Goal: Task Accomplishment & Management: Complete application form

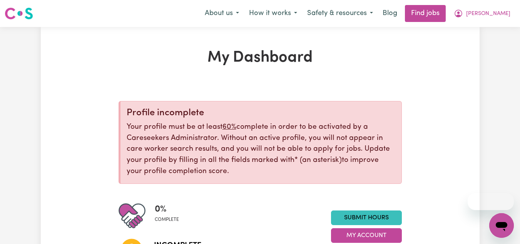
scroll to position [136, 0]
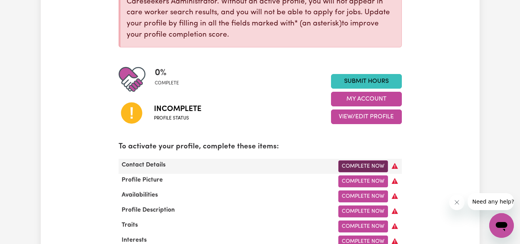
click at [364, 171] on link "Complete Now" at bounding box center [363, 166] width 50 height 12
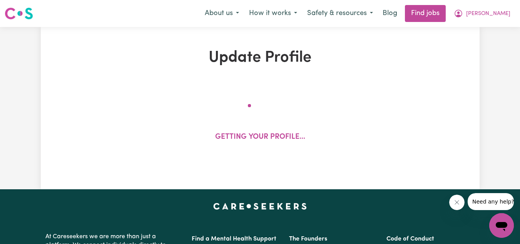
select select "Studying a healthcare related degree or qualification"
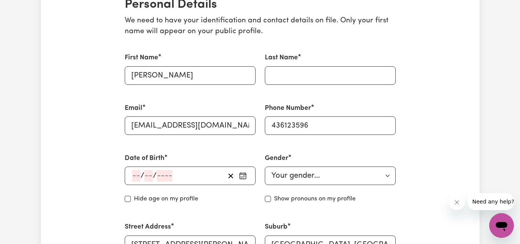
scroll to position [195, 0]
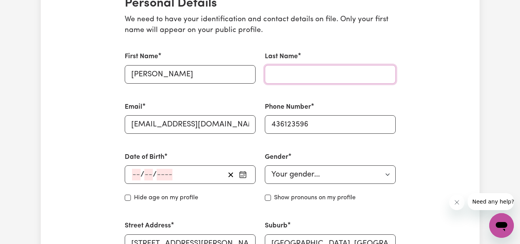
click at [292, 67] on input "Last Name" at bounding box center [330, 74] width 131 height 18
type input "Chand"
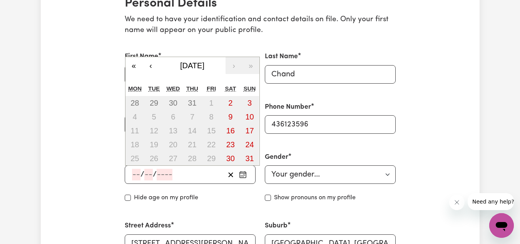
click at [137, 176] on input "number" at bounding box center [136, 174] width 8 height 12
type input "02"
type input "09"
type input "200"
type input "[DATE]"
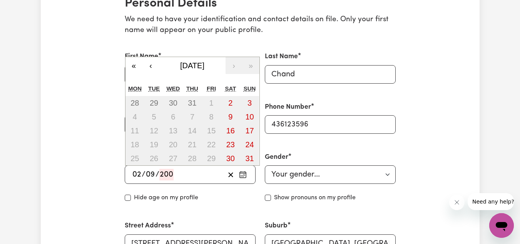
type input "2"
type input "9"
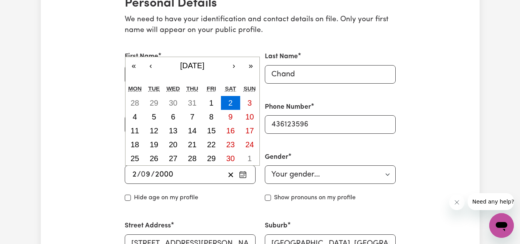
type input "2000"
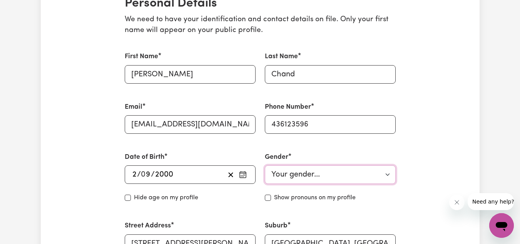
click at [312, 178] on select "Your gender... [DEMOGRAPHIC_DATA] [DEMOGRAPHIC_DATA] [DEMOGRAPHIC_DATA] Other P…" at bounding box center [330, 174] width 131 height 18
select select "[DEMOGRAPHIC_DATA]"
click at [265, 165] on select "Your gender... [DEMOGRAPHIC_DATA] [DEMOGRAPHIC_DATA] [DEMOGRAPHIC_DATA] Other P…" at bounding box center [330, 174] width 131 height 18
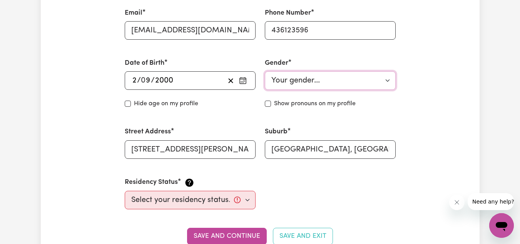
scroll to position [319, 0]
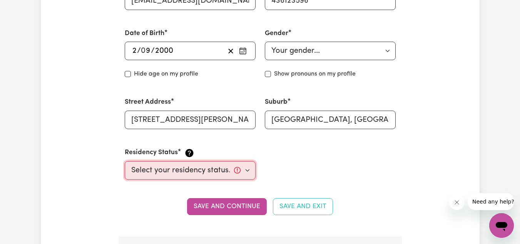
click at [179, 170] on select "Select your residency status... [DEMOGRAPHIC_DATA] citizen Australian PR [DEMOG…" at bounding box center [190, 170] width 131 height 18
select select "Student Visa"
click at [125, 161] on select "Select your residency status... [DEMOGRAPHIC_DATA] citizen Australian PR [DEMOG…" at bounding box center [190, 170] width 131 height 18
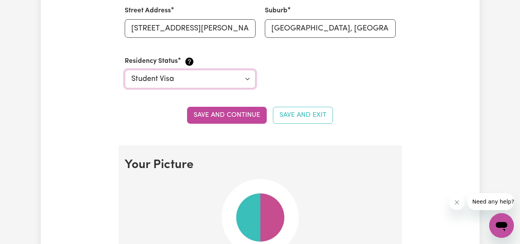
scroll to position [413, 0]
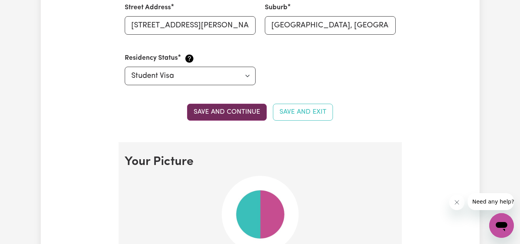
click at [225, 108] on button "Save and continue" at bounding box center [227, 111] width 80 height 17
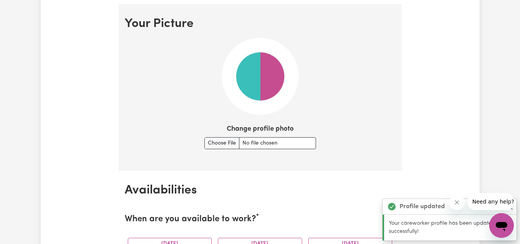
scroll to position [555, 0]
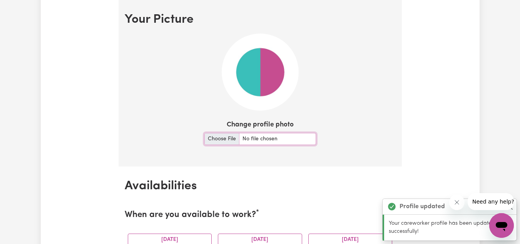
click at [225, 139] on input "Change profile photo" at bounding box center [260, 139] width 112 height 12
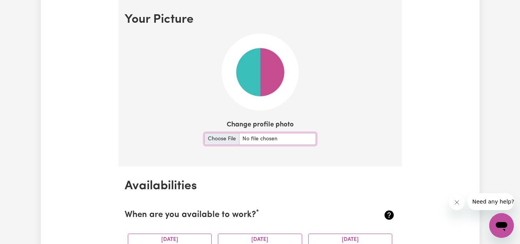
type input "C:\fakepath\IMG_E0989.JPG"
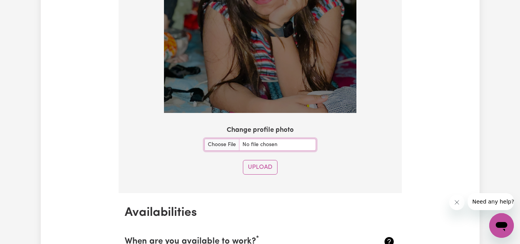
scroll to position [729, 0]
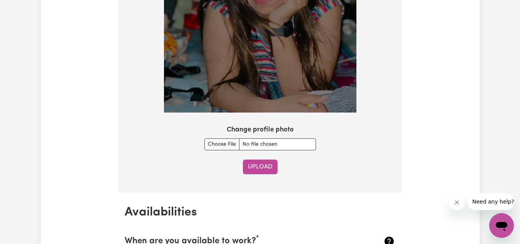
click at [265, 167] on button "Upload" at bounding box center [260, 166] width 35 height 15
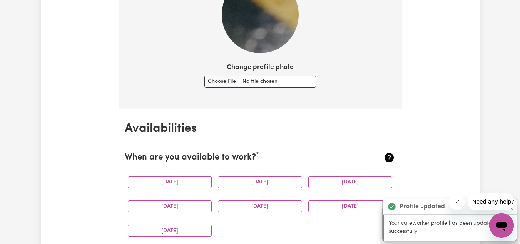
scroll to position [612, 0]
click at [234, 83] on input "Change profile photo" at bounding box center [260, 82] width 112 height 12
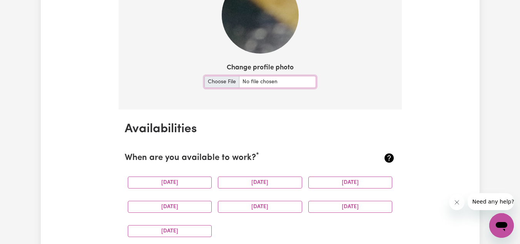
type input "C:\fakepath\IMG_0989.JPG"
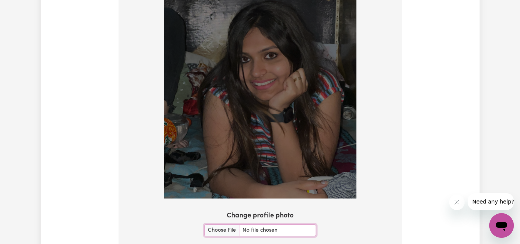
scroll to position [643, 0]
click at [259, 71] on img at bounding box center [260, 70] width 192 height 257
click at [254, 64] on div "Use the arrow keys to move the crop selection area" at bounding box center [254, 63] width 10 height 10
click at [241, 34] on div at bounding box center [260, 70] width 192 height 257
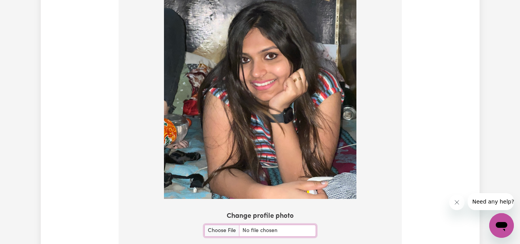
click at [273, 88] on img at bounding box center [260, 70] width 192 height 257
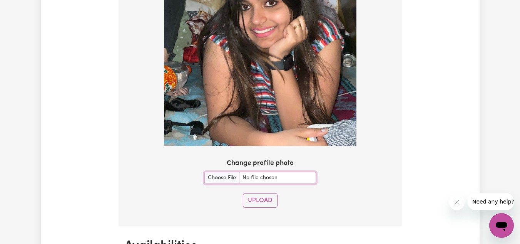
scroll to position [696, 0]
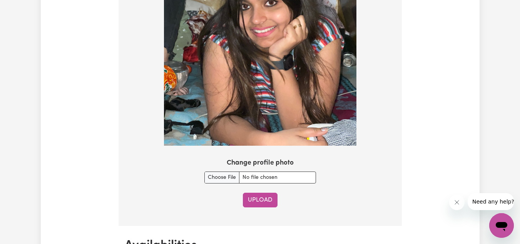
click at [258, 203] on button "Upload" at bounding box center [260, 199] width 35 height 15
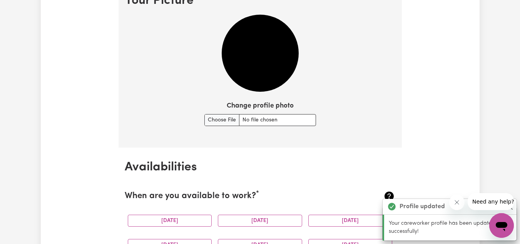
scroll to position [572, 0]
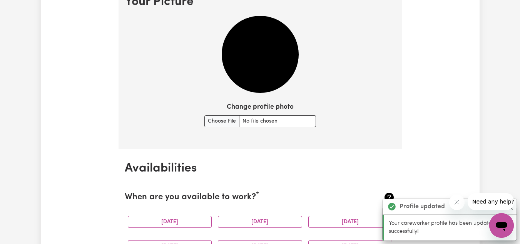
click at [254, 81] on img at bounding box center [260, 54] width 77 height 77
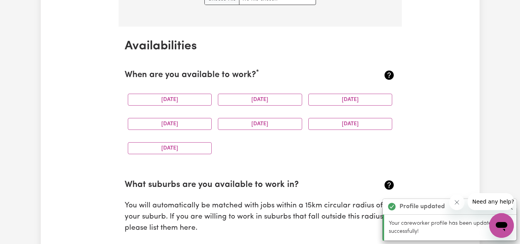
scroll to position [695, 0]
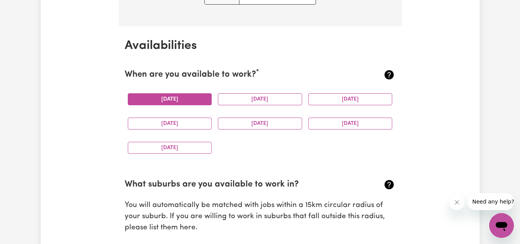
click at [190, 97] on button "[DATE]" at bounding box center [170, 99] width 84 height 12
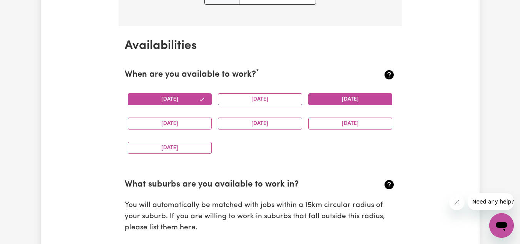
click at [331, 100] on button "[DATE]" at bounding box center [350, 99] width 84 height 12
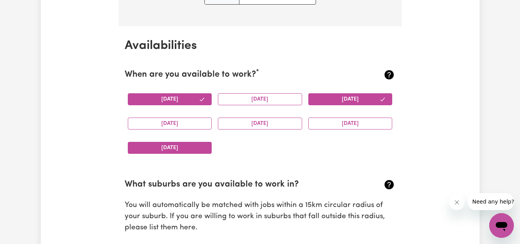
click at [192, 148] on button "[DATE]" at bounding box center [170, 148] width 84 height 12
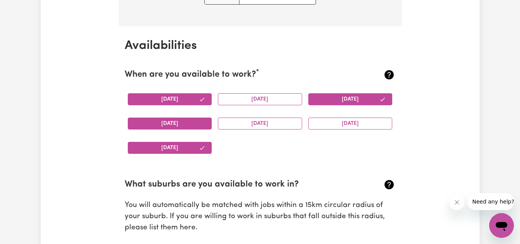
click at [189, 122] on button "[DATE]" at bounding box center [170, 123] width 84 height 12
click at [252, 102] on button "[DATE]" at bounding box center [260, 99] width 84 height 12
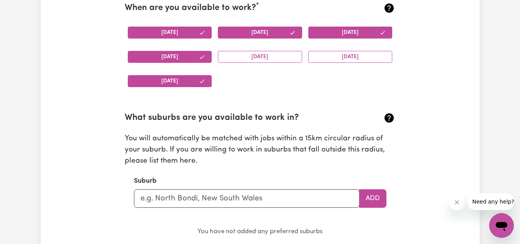
scroll to position [776, 0]
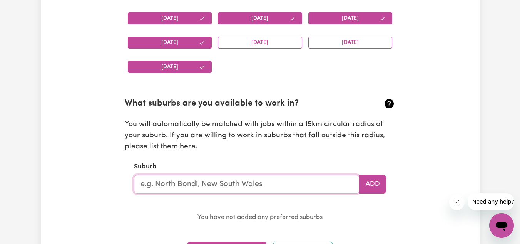
click at [229, 188] on input "text" at bounding box center [246, 184] width 225 height 18
type input "[GEOGRAPHIC_DATA]"
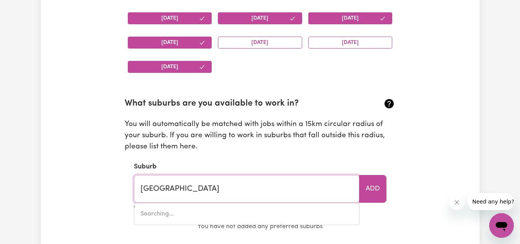
type input "[GEOGRAPHIC_DATA], [GEOGRAPHIC_DATA], 2147"
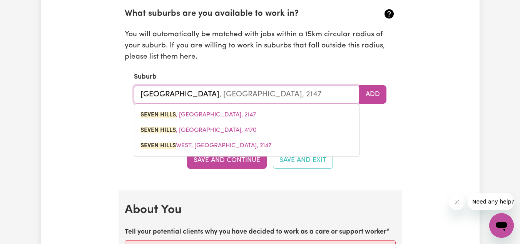
scroll to position [866, 0]
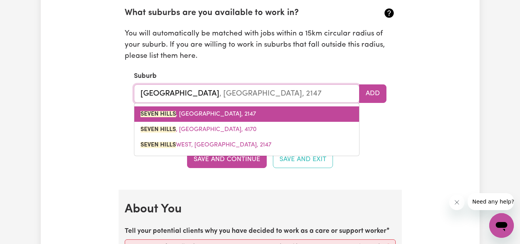
click at [223, 109] on link "[GEOGRAPHIC_DATA] , [GEOGRAPHIC_DATA], 2147" at bounding box center [246, 113] width 225 height 15
type input "[GEOGRAPHIC_DATA], [GEOGRAPHIC_DATA], 2147"
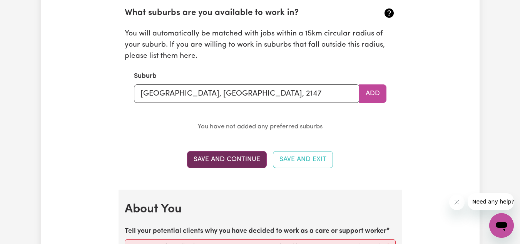
click at [252, 165] on button "Save and Continue" at bounding box center [227, 159] width 80 height 17
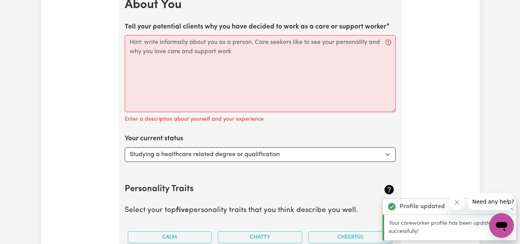
scroll to position [1070, 0]
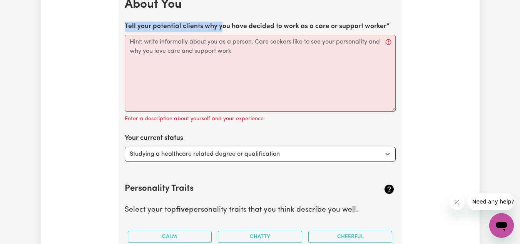
drag, startPoint x: 122, startPoint y: 25, endPoint x: 225, endPoint y: 26, distance: 102.7
click at [225, 26] on label "Tell your potential clients why you have decided to work as a care or support w…" at bounding box center [256, 27] width 262 height 10
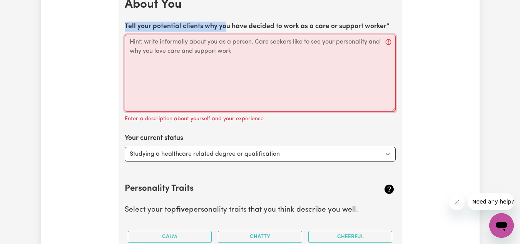
click at [225, 35] on textarea "Tell your potential clients why you have decided to work as a care or support w…" at bounding box center [260, 73] width 271 height 77
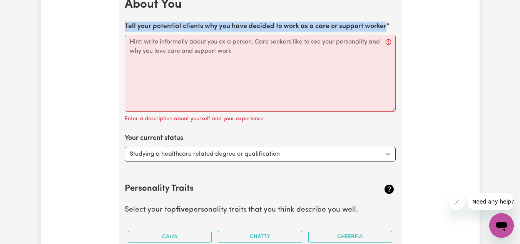
drag, startPoint x: 387, startPoint y: 26, endPoint x: 97, endPoint y: 47, distance: 291.2
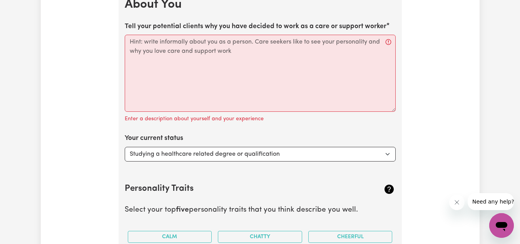
drag, startPoint x: 122, startPoint y: 19, endPoint x: 167, endPoint y: 64, distance: 63.9
copy label "Tell your potential clients why you have decided to work as a care or support w…"
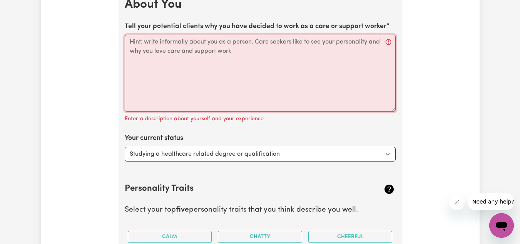
click at [242, 52] on textarea "Tell your potential clients why you have decided to work as a care or support w…" at bounding box center [260, 73] width 271 height 77
paste textarea ""I chose to work as a care and support worker because I genuinely enjoy helping…"
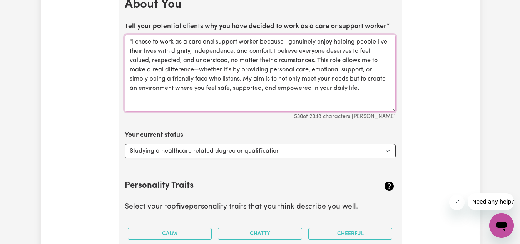
click at [131, 40] on textarea ""I chose to work as a care and support worker because I genuinely enjoy helping…" at bounding box center [260, 73] width 271 height 77
click at [199, 70] on textarea "I chose to work as a care and support worker because I genuinely enjoy helping …" at bounding box center [260, 73] width 271 height 77
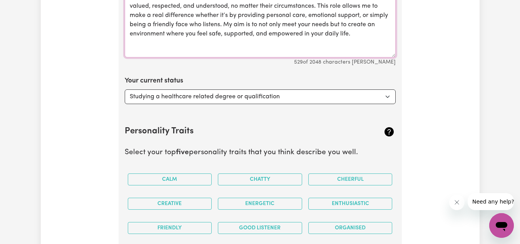
scroll to position [1127, 0]
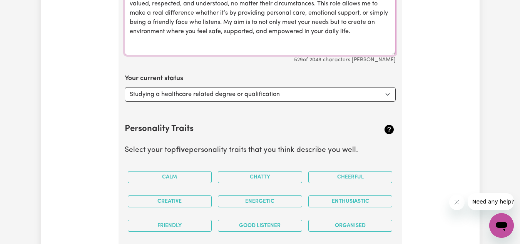
type textarea "I chose to work as a care and support worker because I genuinely enjoy helping …"
click at [208, 90] on select "Select... Studying a healthcare related degree or qualification Studying a non-…" at bounding box center [260, 94] width 271 height 15
click at [125, 87] on select "Select... Studying a healthcare related degree or qualification Studying a non-…" at bounding box center [260, 94] width 271 height 15
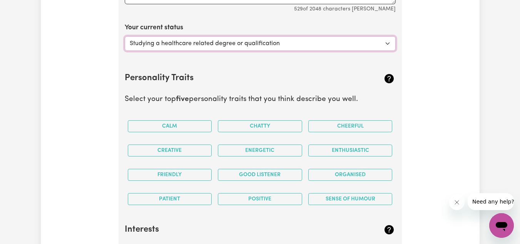
scroll to position [1178, 0]
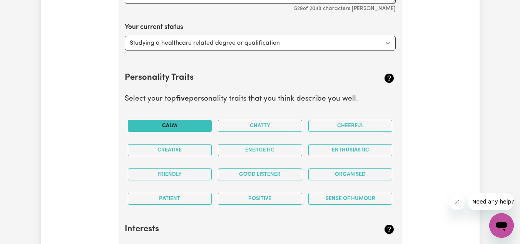
click at [189, 120] on button "Calm" at bounding box center [170, 126] width 84 height 12
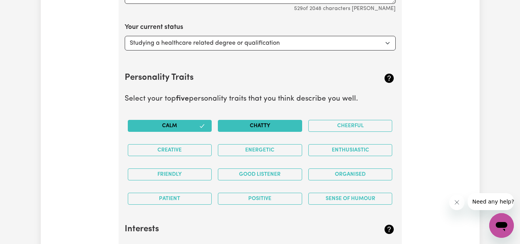
click at [263, 127] on button "Chatty" at bounding box center [260, 126] width 84 height 12
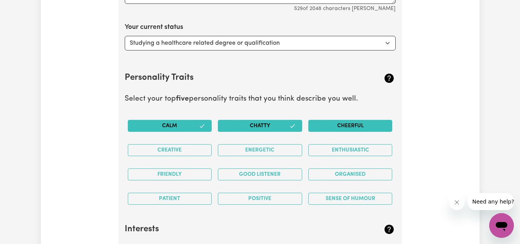
click at [347, 123] on button "Cheerful" at bounding box center [350, 126] width 84 height 12
click at [270, 157] on div "Energetic" at bounding box center [260, 150] width 90 height 24
click at [268, 152] on button "Energetic" at bounding box center [260, 150] width 84 height 12
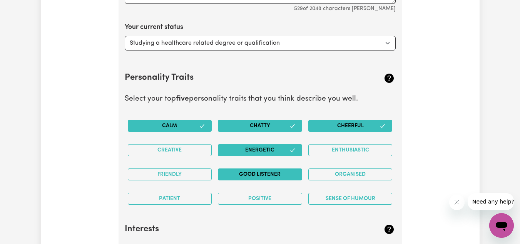
click at [272, 178] on button "Good Listener" at bounding box center [260, 174] width 84 height 12
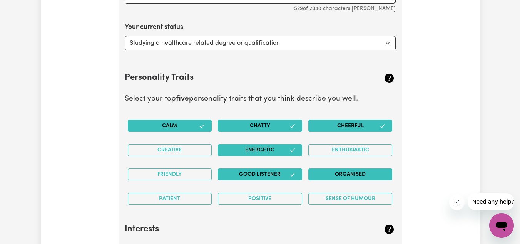
click at [338, 172] on button "Organised" at bounding box center [350, 174] width 84 height 12
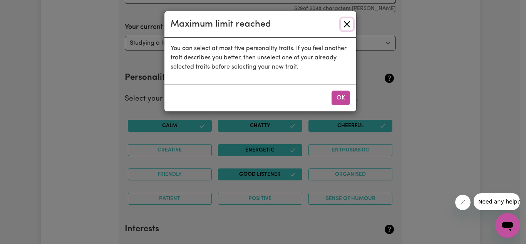
click at [347, 21] on button "Close" at bounding box center [346, 24] width 12 height 12
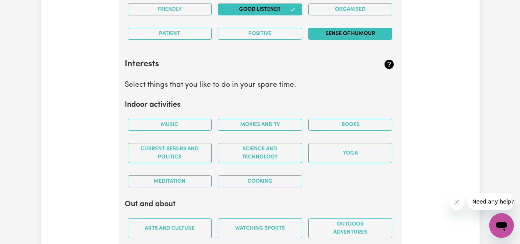
scroll to position [1343, 0]
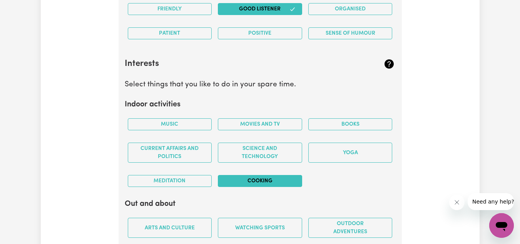
click at [254, 182] on button "Cooking" at bounding box center [260, 181] width 84 height 12
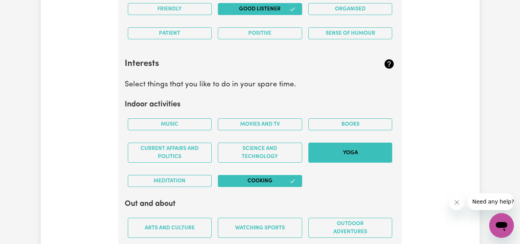
click at [343, 155] on button "Yoga" at bounding box center [350, 152] width 84 height 20
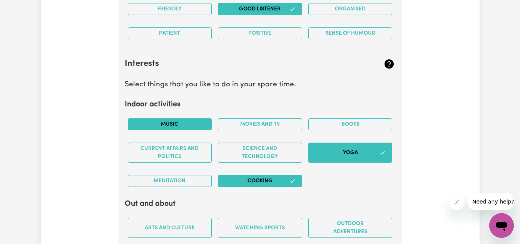
click at [197, 119] on button "Music" at bounding box center [170, 124] width 84 height 12
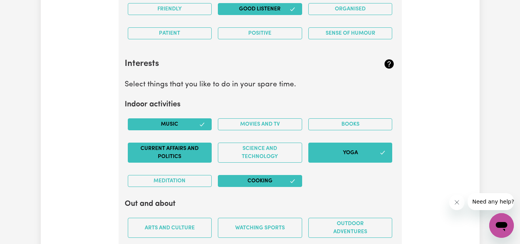
click at [193, 151] on button "Current Affairs and Politics" at bounding box center [170, 152] width 84 height 20
click at [193, 152] on button "Current Affairs and Politics" at bounding box center [170, 152] width 84 height 20
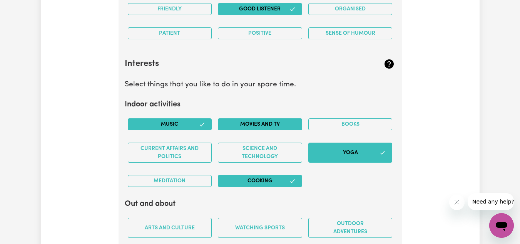
click at [292, 121] on button "Movies and TV" at bounding box center [260, 124] width 84 height 12
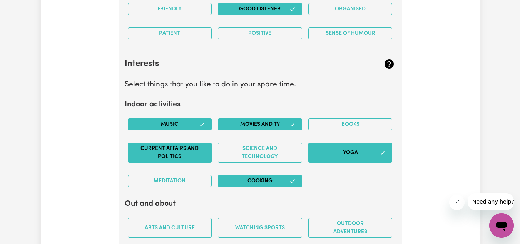
click at [190, 143] on button "Current Affairs and Politics" at bounding box center [170, 152] width 84 height 20
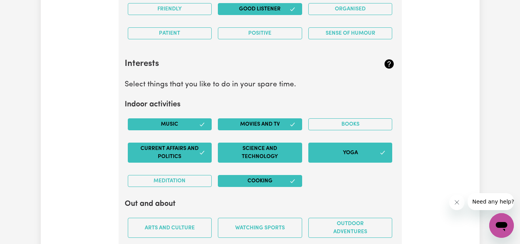
click at [235, 151] on button "Science and Technology" at bounding box center [260, 152] width 84 height 20
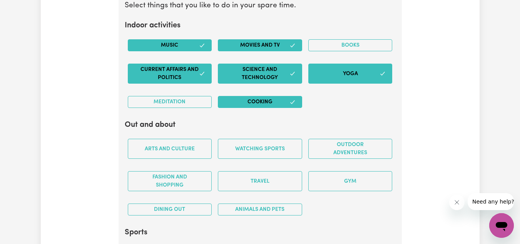
scroll to position [1430, 0]
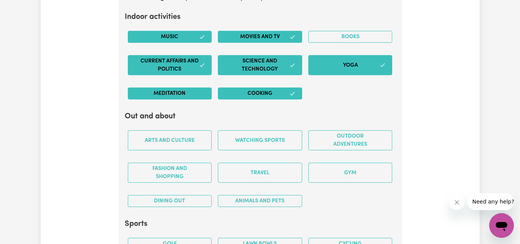
click at [185, 97] on button "Meditation" at bounding box center [170, 93] width 84 height 12
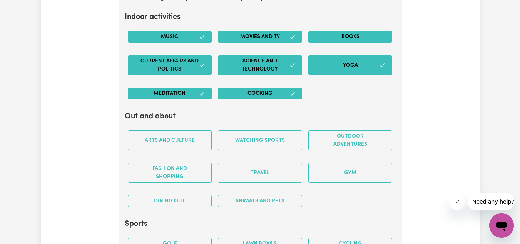
click at [370, 36] on button "Books" at bounding box center [350, 37] width 84 height 12
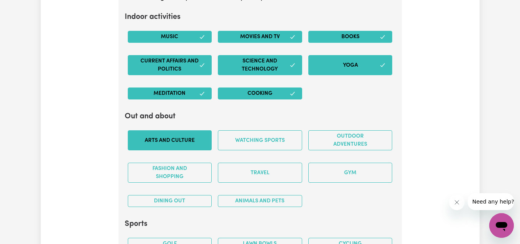
click at [195, 142] on button "Arts and Culture" at bounding box center [170, 140] width 84 height 20
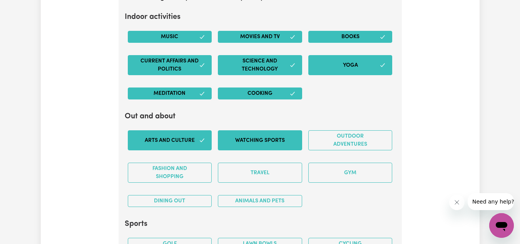
click at [234, 141] on button "Watching sports" at bounding box center [260, 140] width 84 height 20
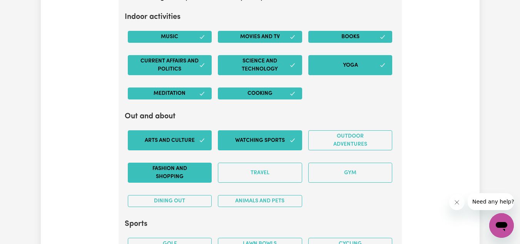
click at [197, 173] on button "Fashion and shopping" at bounding box center [170, 172] width 84 height 20
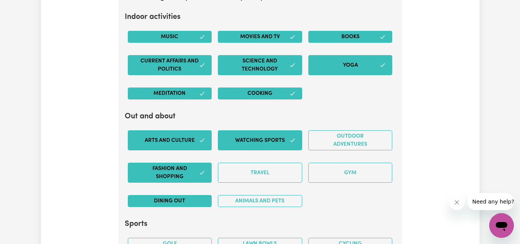
click at [194, 200] on button "Dining out" at bounding box center [170, 201] width 84 height 12
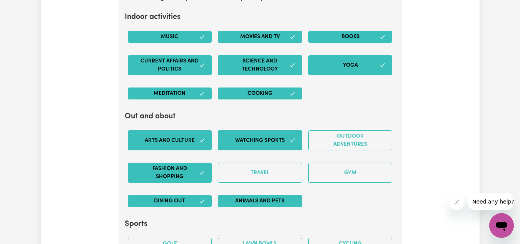
click at [240, 206] on button "Animals and pets" at bounding box center [260, 201] width 84 height 12
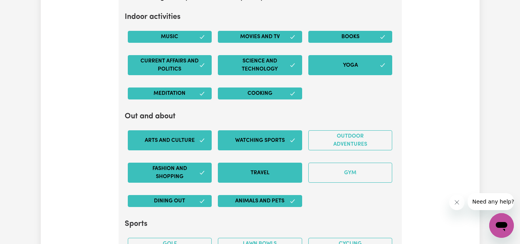
click at [263, 182] on button "Travel" at bounding box center [260, 172] width 84 height 20
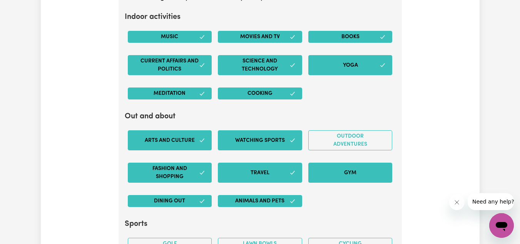
click at [357, 165] on button "Gym" at bounding box center [350, 172] width 84 height 20
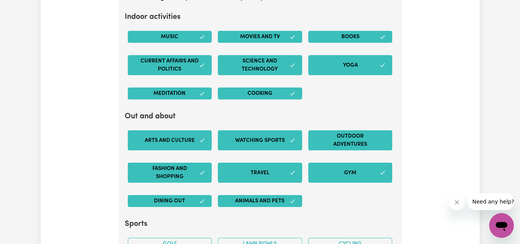
click at [353, 144] on button "Outdoor adventures" at bounding box center [350, 140] width 84 height 20
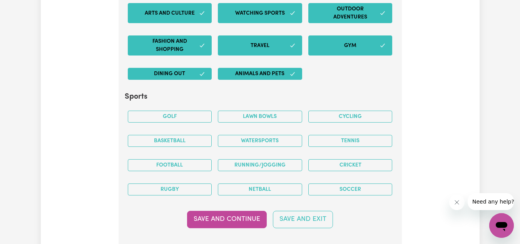
scroll to position [1558, 0]
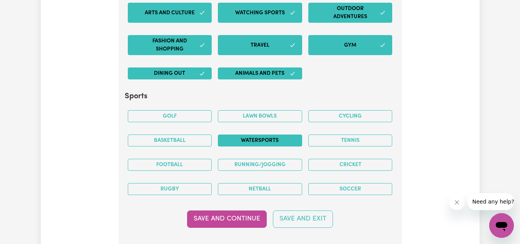
click at [277, 136] on button "Watersports" at bounding box center [260, 140] width 84 height 12
click at [267, 164] on button "Running/Jogging" at bounding box center [260, 164] width 84 height 12
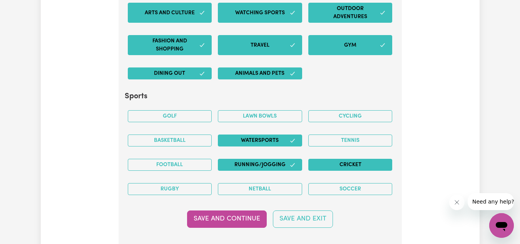
click at [324, 167] on button "Cricket" at bounding box center [350, 164] width 84 height 12
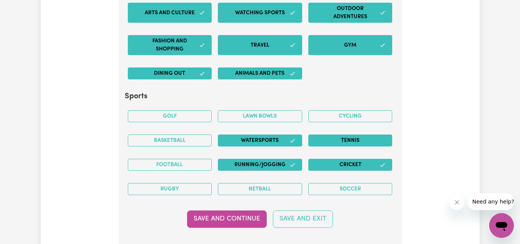
click at [328, 142] on button "Tennis" at bounding box center [350, 140] width 84 height 12
click at [337, 116] on button "Cycling" at bounding box center [350, 116] width 84 height 12
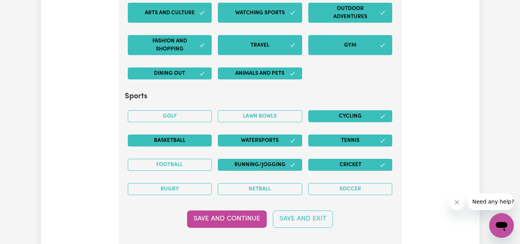
click at [164, 138] on button "Basketball" at bounding box center [170, 140] width 84 height 12
click at [161, 167] on button "Football" at bounding box center [170, 164] width 84 height 12
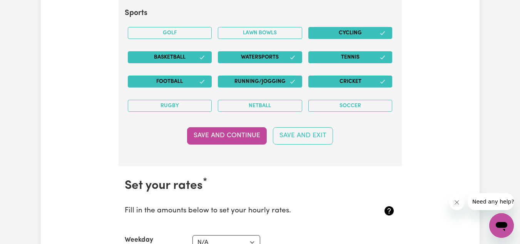
scroll to position [1641, 0]
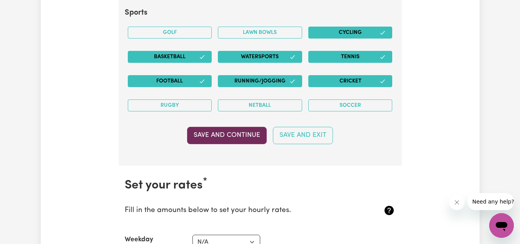
click at [221, 134] on button "Save and Continue" at bounding box center [227, 135] width 80 height 17
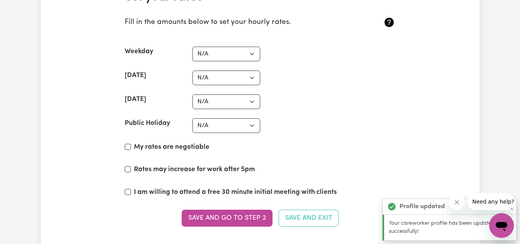
scroll to position [1829, 0]
click at [222, 55] on select "N/A $37 $38 $39 $40 $41 $42 $43 $44 $45 $46 $47 $48 $49 $50 $51 $52 $53 $54 $55…" at bounding box center [226, 53] width 68 height 15
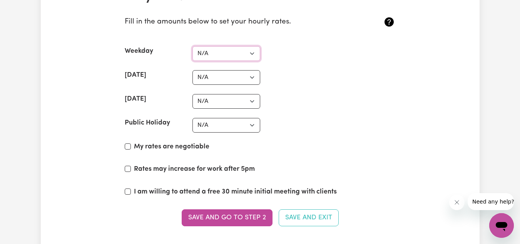
select select "45"
click at [192, 46] on select "N/A $37 $38 $39 $40 $41 $42 $43 $44 $45 $46 $47 $48 $49 $50 $51 $52 $53 $54 $55…" at bounding box center [226, 53] width 68 height 15
click at [219, 77] on select "N/A $37 $38 $39 $40 $41 $42 $43 $44 $45 $46 $47 $48 $49 $50 $51 $52 $53 $54 $55…" at bounding box center [226, 77] width 68 height 15
select select "60"
click at [192, 70] on select "N/A $37 $38 $39 $40 $41 $42 $43 $44 $45 $46 $47 $48 $49 $50 $51 $52 $53 $54 $55…" at bounding box center [226, 77] width 68 height 15
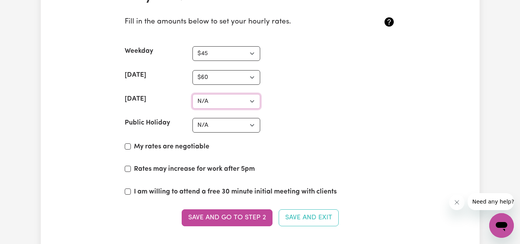
click at [230, 100] on select "N/A $37 $38 $39 $40 $41 $42 $43 $44 $45 $46 $47 $48 $49 $50 $51 $52 $53 $54 $55…" at bounding box center [226, 101] width 68 height 15
select select "70"
click at [192, 94] on select "N/A $37 $38 $39 $40 $41 $42 $43 $44 $45 $46 $47 $48 $49 $50 $51 $52 $53 $54 $55…" at bounding box center [226, 101] width 68 height 15
click at [210, 126] on select "N/A $37 $38 $39 $40 $41 $42 $43 $44 $45 $46 $47 $48 $49 $50 $51 $52 $53 $54 $55…" at bounding box center [226, 125] width 68 height 15
select select "95"
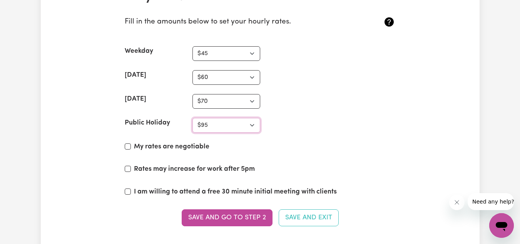
click at [192, 118] on select "N/A $37 $38 $39 $40 $41 $42 $43 $44 $45 $46 $47 $48 $49 $50 $51 $52 $53 $54 $55…" at bounding box center [226, 125] width 68 height 15
click at [126, 145] on input "My rates are negotiable" at bounding box center [128, 146] width 6 height 6
checkbox input "true"
click at [128, 170] on input "Rates may increase for work after 5pm" at bounding box center [128, 168] width 6 height 6
checkbox input "true"
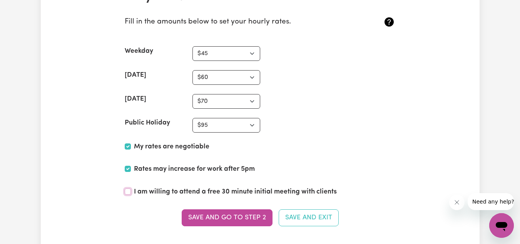
click at [128, 194] on input "I am willing to attend a free 30 minute initial meeting with clients" at bounding box center [128, 191] width 6 height 6
checkbox input "true"
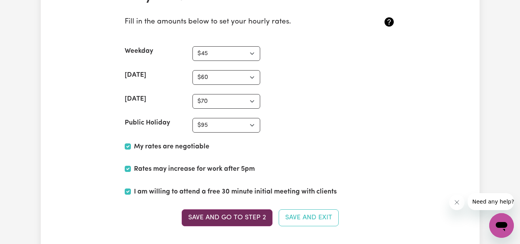
click at [217, 219] on button "Save and go to Step 2" at bounding box center [227, 217] width 91 height 17
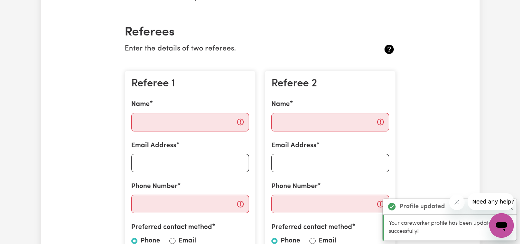
scroll to position [167, 0]
click at [217, 127] on input "Name" at bounding box center [190, 121] width 118 height 18
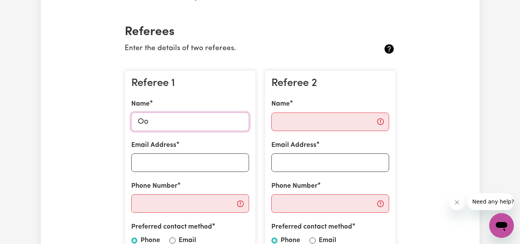
type input "O"
click at [222, 161] on input "Email Address" at bounding box center [190, 162] width 118 height 18
click at [214, 122] on input "Pooja" at bounding box center [190, 121] width 118 height 18
type input "Pooja [PERSON_NAME]"
click at [195, 160] on input "Email Address" at bounding box center [190, 162] width 118 height 18
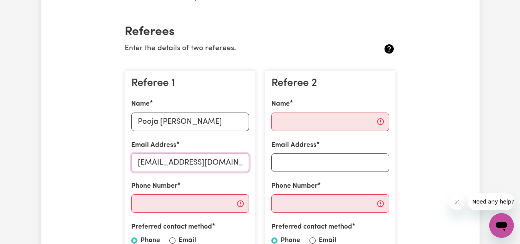
type input "[EMAIL_ADDRESS][DOMAIN_NAME]"
click at [334, 170] on input "Email Address" at bounding box center [330, 162] width 118 height 18
click at [229, 202] on input "Phone Number" at bounding box center [190, 203] width 118 height 18
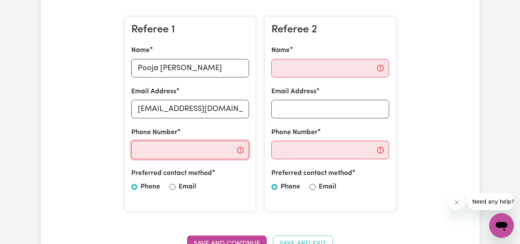
scroll to position [227, 0]
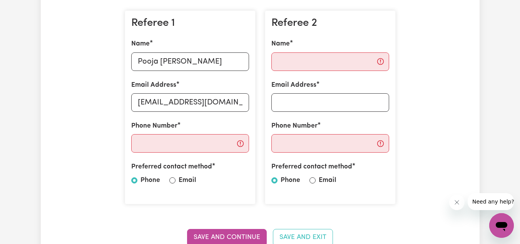
click at [182, 186] on div "Preferred contact method Phone Email" at bounding box center [190, 175] width 118 height 27
click at [166, 152] on input "Phone Number" at bounding box center [190, 143] width 118 height 18
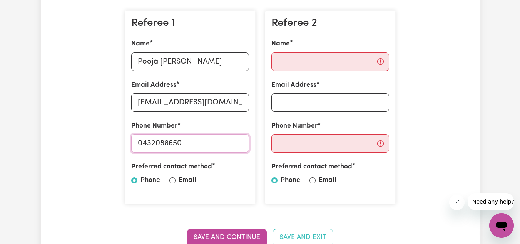
type input "0432088650"
click at [287, 150] on input "Phone Number" at bounding box center [330, 143] width 118 height 18
click at [300, 60] on input "Name" at bounding box center [330, 61] width 118 height 18
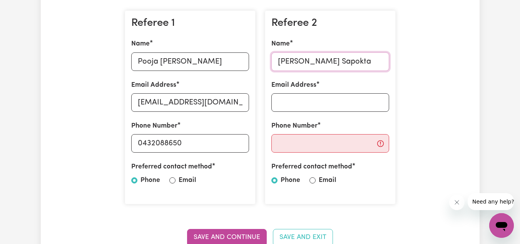
type input "[PERSON_NAME] Sapokta"
click at [349, 100] on input "Email Address" at bounding box center [330, 102] width 118 height 18
type input "[PERSON_NAME][EMAIL_ADDRESS][DOMAIN_NAME]"
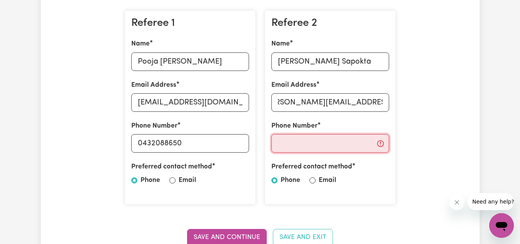
scroll to position [0, 0]
click at [349, 142] on input "Phone Number" at bounding box center [330, 143] width 118 height 18
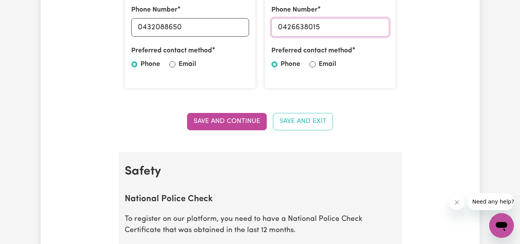
scroll to position [343, 0]
type input "0426638015"
click at [218, 123] on button "Save and Continue" at bounding box center [227, 120] width 80 height 17
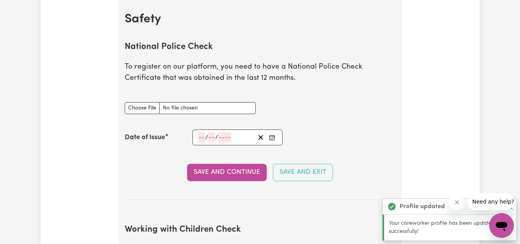
scroll to position [495, 0]
click at [147, 103] on input "National Police Check document" at bounding box center [190, 108] width 131 height 12
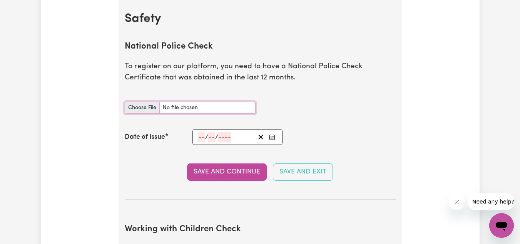
type input "C:\fakepath\National_Police_Check-10169200-1730350554-Criminal_History_Certific…"
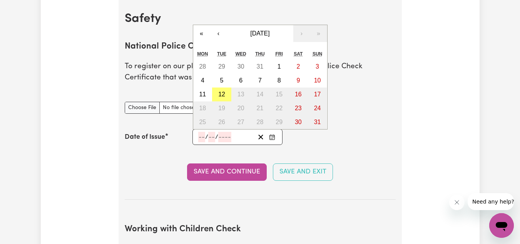
click at [203, 133] on input "number" at bounding box center [201, 137] width 7 height 10
type input "04"
type input "09"
type input "0002-09-04"
type input "4"
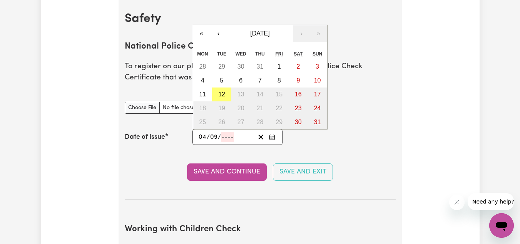
type input "9"
type input "2"
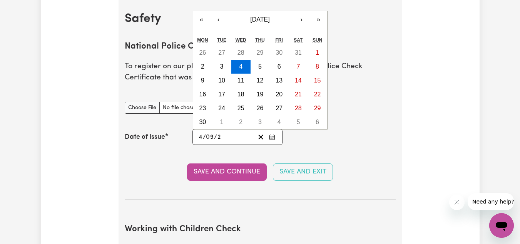
type input "0020-09-04"
type input "20"
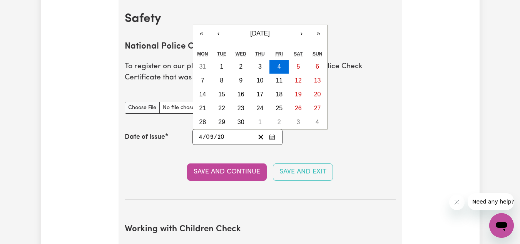
type input "0202-09-04"
type input "202"
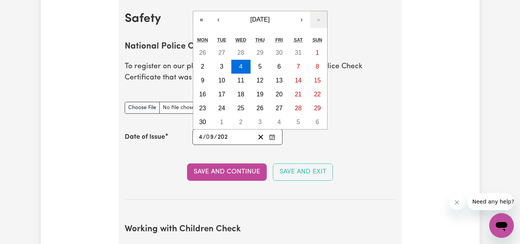
type input "[DATE]"
type input "2024"
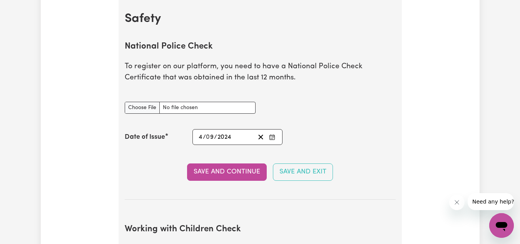
click at [310, 138] on div "Date of Issue [DATE] 4 / 0 9 / 2024 « ‹ [DATE] › » Mon Tue Wed Thu Fri Sat Sun …" at bounding box center [260, 137] width 271 height 16
click at [221, 108] on input "National Police Check document" at bounding box center [190, 108] width 131 height 12
type input "C:\fakepath\report_chand_9705528-5076691 (current one).pdf"
click at [221, 172] on button "Save and Continue" at bounding box center [227, 171] width 80 height 17
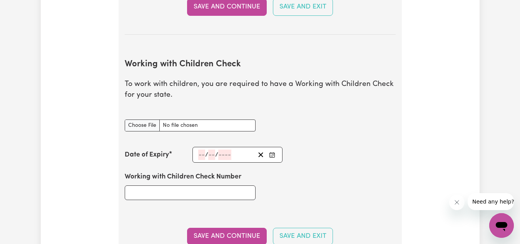
scroll to position [703, 0]
click at [143, 125] on input "Working with Children Check document" at bounding box center [190, 125] width 131 height 12
type input "C:\fakepath\Working with Children Check.pdf"
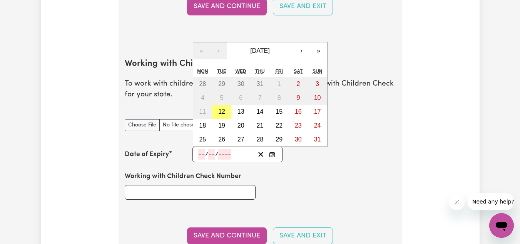
click at [202, 155] on input "number" at bounding box center [201, 154] width 7 height 10
type input "07"
type input "10"
type input "202"
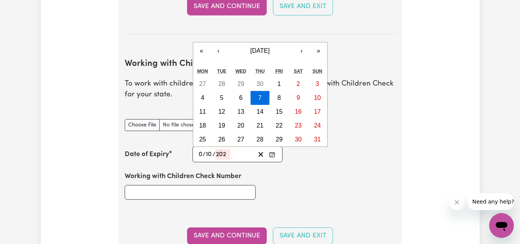
type input "[DATE]"
type input "7"
type input "2027"
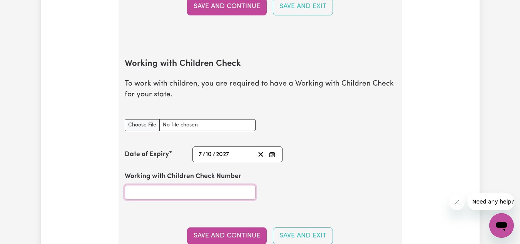
click at [244, 191] on input "Working with Children Check Number" at bounding box center [190, 192] width 131 height 15
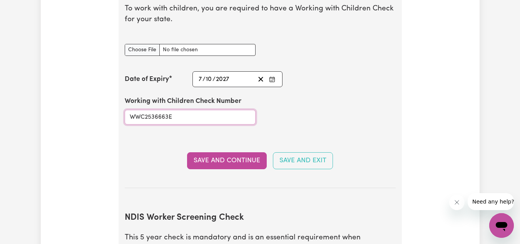
scroll to position [793, 0]
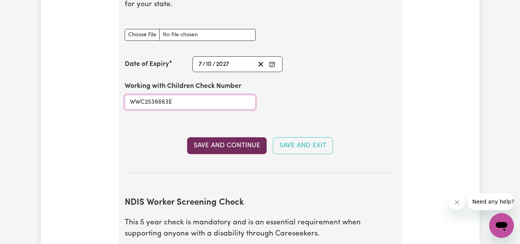
type input "WWC2536663E"
click at [240, 148] on button "Save and Continue" at bounding box center [227, 145] width 80 height 17
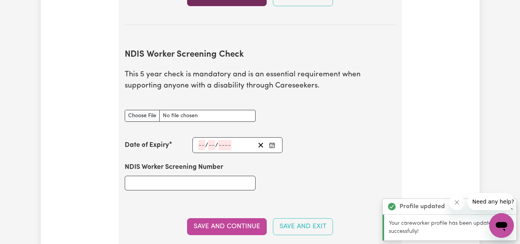
scroll to position [985, 0]
click at [145, 113] on input "NDIS Worker Screening Check document" at bounding box center [190, 115] width 131 height 12
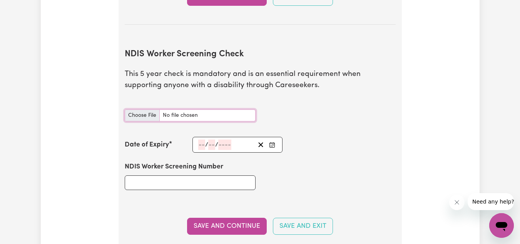
type input "C:\fakepath\NDIS check (1).JPG"
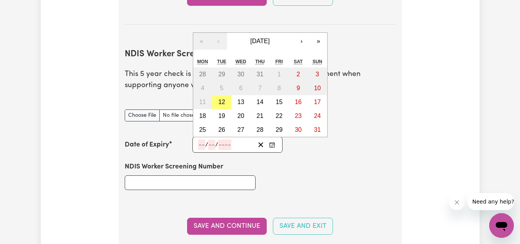
click at [200, 145] on input "number" at bounding box center [201, 144] width 7 height 10
type input "10"
click at [223, 145] on input "number" at bounding box center [224, 144] width 13 height 10
type input "2029"
click at [212, 141] on input "number" at bounding box center [211, 144] width 7 height 10
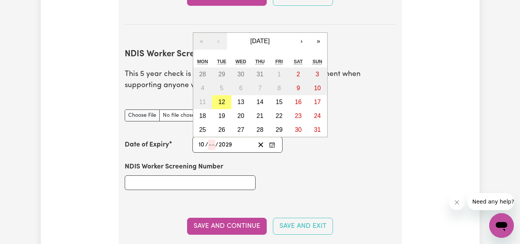
type input "0"
type input "[DATE]"
type input "6"
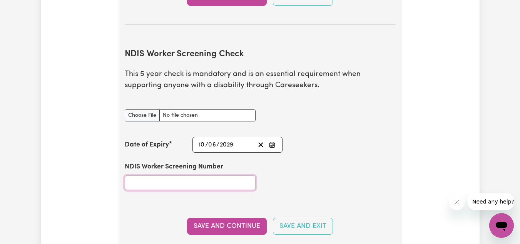
click at [205, 179] on input "NDIS Worker Screening Number" at bounding box center [190, 182] width 131 height 15
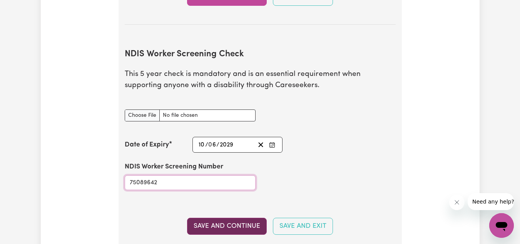
type input "75089642"
click at [209, 225] on button "Save and Continue" at bounding box center [227, 225] width 80 height 17
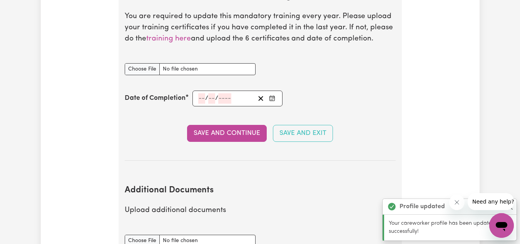
scroll to position [1315, 0]
click at [144, 71] on input "Infection Prevention and Control Training document" at bounding box center [190, 69] width 131 height 12
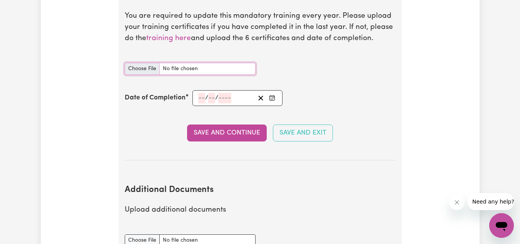
type input "C:\fakepath\certificate infection prevention and control.pdf"
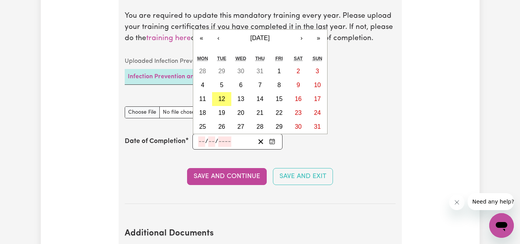
click at [200, 142] on input "number" at bounding box center [201, 141] width 7 height 10
type input "20"
type input "05"
type input "0002-05-20"
type input "5"
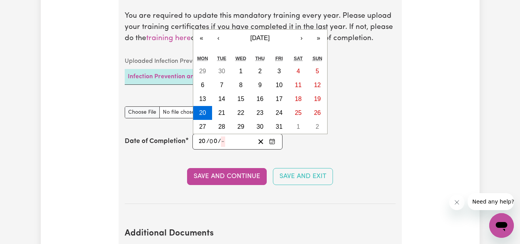
type input "2"
type input "0020-05-20"
type input "20"
type input "0202-05-20"
type input "202"
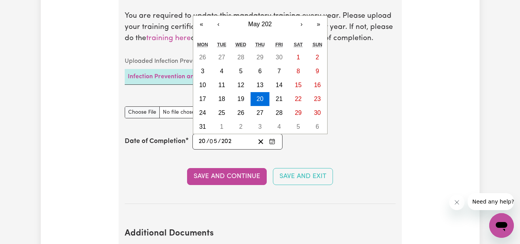
type input "[DATE]"
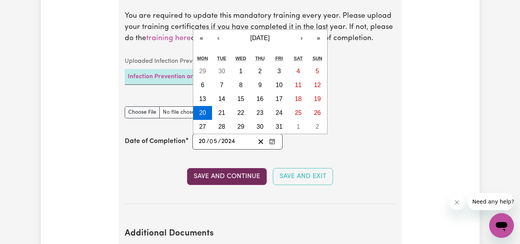
type input "2024"
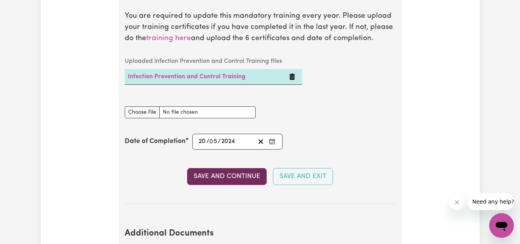
click at [225, 180] on button "Save and Continue" at bounding box center [227, 176] width 80 height 17
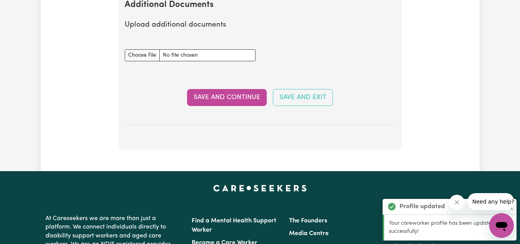
scroll to position [1543, 0]
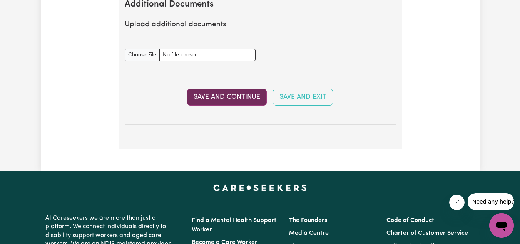
click at [208, 95] on button "Save and Continue" at bounding box center [227, 96] width 80 height 17
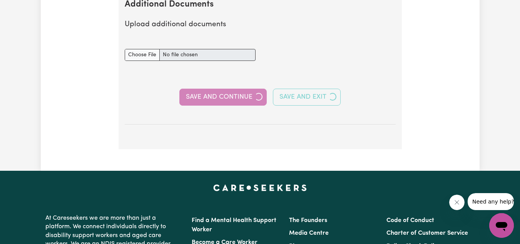
select select "Certificate III (Individual Support)"
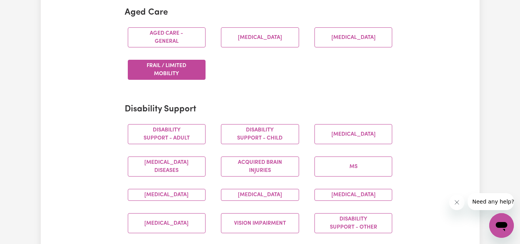
scroll to position [244, 0]
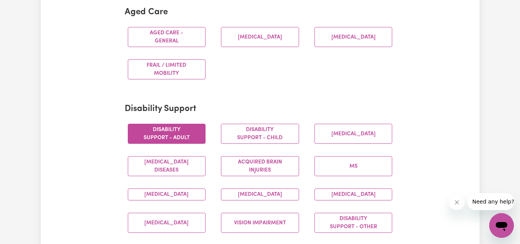
click at [179, 134] on button "Disability support - Adult" at bounding box center [167, 133] width 78 height 20
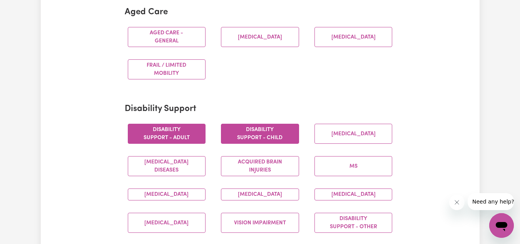
click at [243, 135] on button "Disability support - Child" at bounding box center [260, 133] width 78 height 20
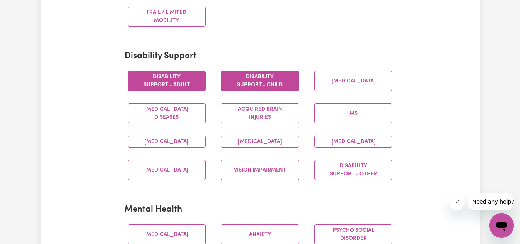
scroll to position [297, 0]
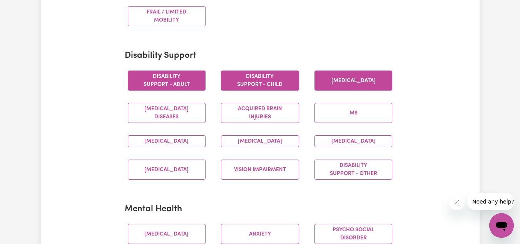
click at [356, 78] on button "[MEDICAL_DATA]" at bounding box center [353, 80] width 78 height 20
click at [338, 146] on button "[MEDICAL_DATA]" at bounding box center [353, 141] width 78 height 12
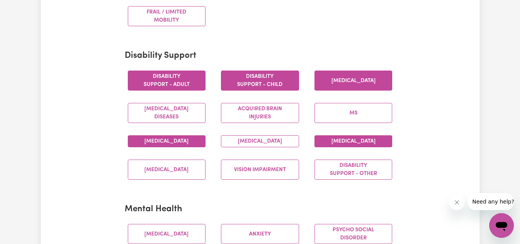
click at [172, 144] on button "[MEDICAL_DATA]" at bounding box center [167, 141] width 78 height 12
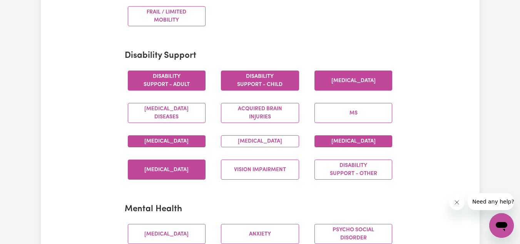
click at [179, 169] on button "[MEDICAL_DATA]" at bounding box center [167, 169] width 78 height 20
click at [194, 179] on button "[MEDICAL_DATA]" at bounding box center [167, 169] width 78 height 20
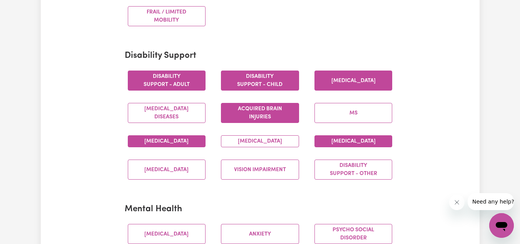
click at [257, 119] on button "Acquired Brain Injuries" at bounding box center [260, 113] width 78 height 20
click at [263, 144] on button "[MEDICAL_DATA]" at bounding box center [260, 141] width 78 height 12
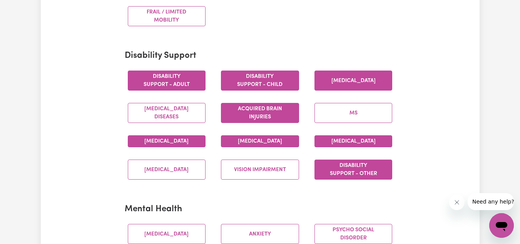
click at [364, 175] on button "Disability support - Other" at bounding box center [353, 169] width 78 height 20
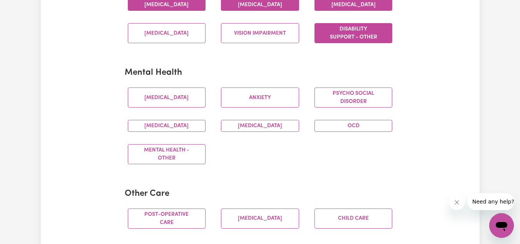
scroll to position [433, 0]
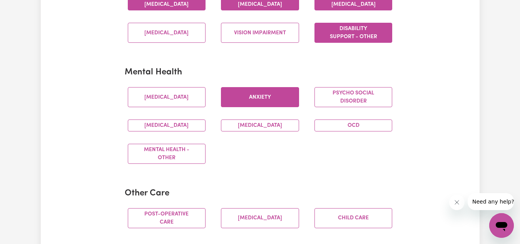
click at [271, 103] on button "Anxiety" at bounding box center [260, 97] width 78 height 20
click at [264, 131] on button "[MEDICAL_DATA]" at bounding box center [260, 125] width 78 height 12
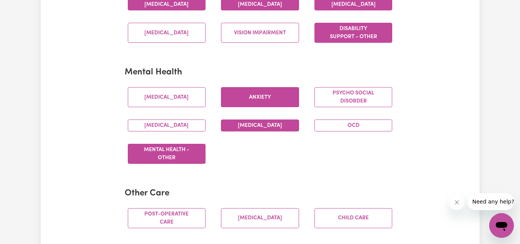
click at [156, 160] on button "Mental Health - Other" at bounding box center [167, 153] width 78 height 20
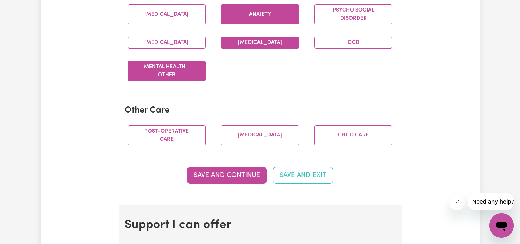
scroll to position [517, 0]
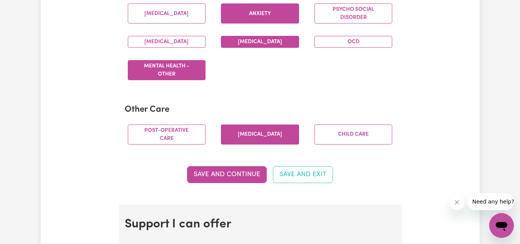
click at [267, 140] on button "[MEDICAL_DATA]" at bounding box center [260, 134] width 78 height 20
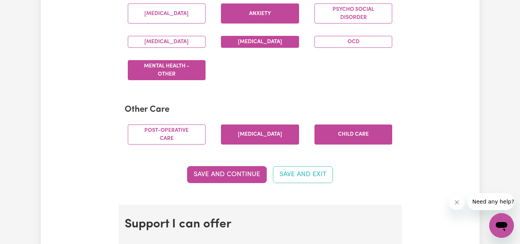
click at [367, 143] on button "Child care" at bounding box center [353, 134] width 78 height 20
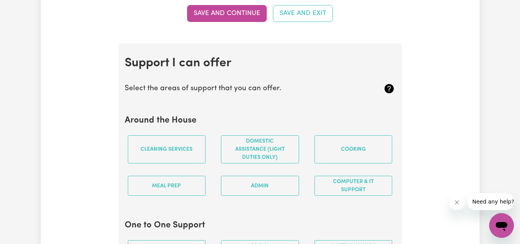
scroll to position [678, 0]
click at [227, 20] on button "Save and Continue" at bounding box center [227, 13] width 80 height 17
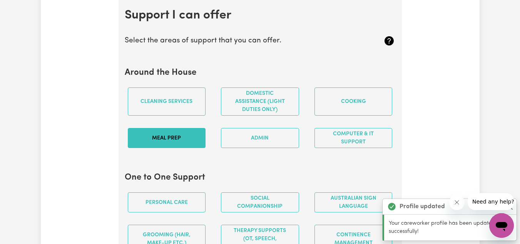
scroll to position [729, 0]
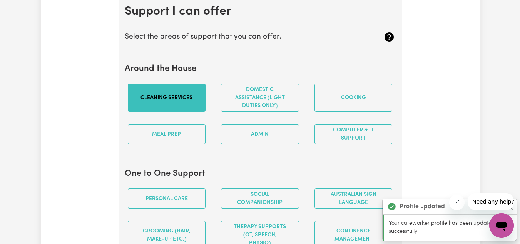
click at [184, 112] on button "Cleaning services" at bounding box center [167, 97] width 78 height 28
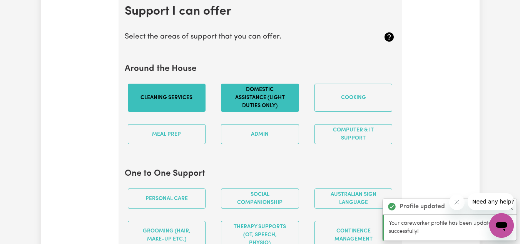
click at [262, 111] on button "Domestic assistance (light duties only)" at bounding box center [260, 97] width 78 height 28
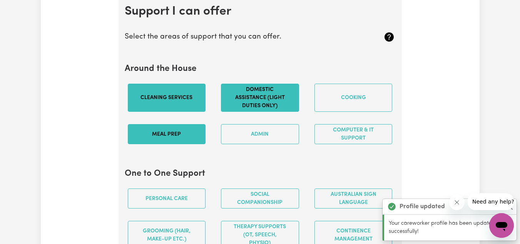
click at [196, 135] on button "Meal prep" at bounding box center [167, 134] width 78 height 20
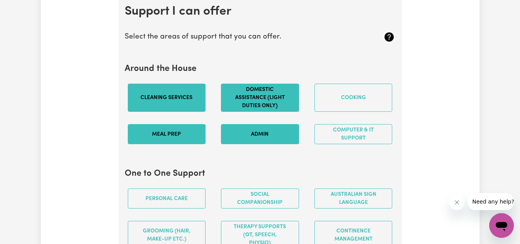
click at [267, 144] on button "Admin" at bounding box center [260, 134] width 78 height 20
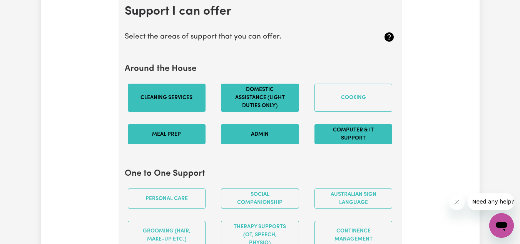
click at [342, 144] on button "Computer & IT Support" at bounding box center [353, 134] width 78 height 20
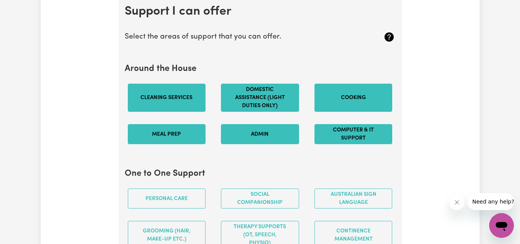
click at [345, 110] on button "Cooking" at bounding box center [353, 97] width 78 height 28
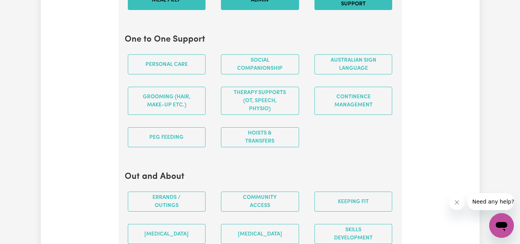
scroll to position [863, 0]
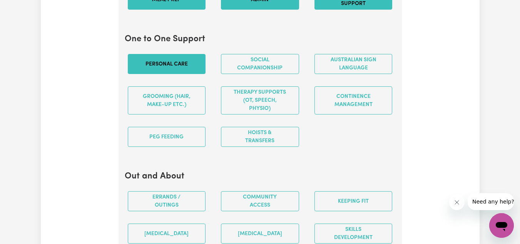
click at [187, 74] on button "Personal care" at bounding box center [167, 64] width 78 height 20
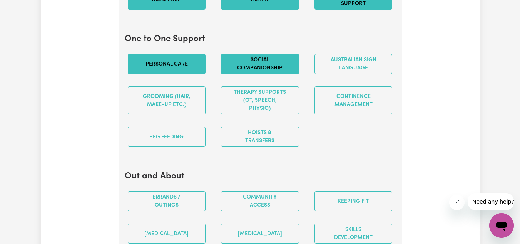
click at [257, 71] on button "Social companionship" at bounding box center [260, 64] width 78 height 20
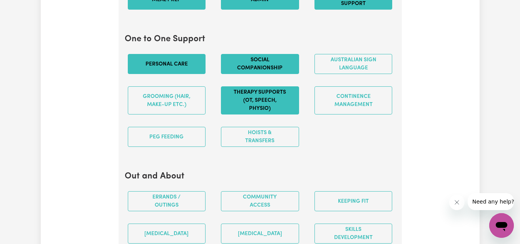
click at [254, 112] on button "Therapy Supports (OT, speech, physio)" at bounding box center [260, 100] width 78 height 28
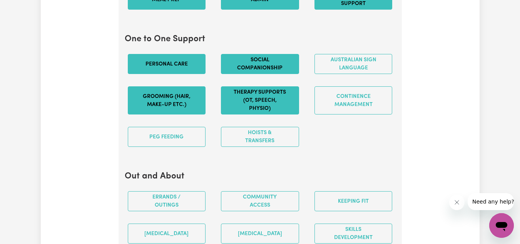
click at [182, 108] on button "Grooming (hair, make-up etc.)" at bounding box center [167, 100] width 78 height 28
click at [265, 108] on button "Therapy Supports (OT, speech, physio)" at bounding box center [260, 100] width 78 height 28
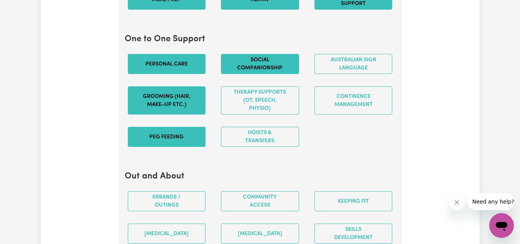
click at [200, 143] on button "PEG feeding" at bounding box center [167, 137] width 78 height 20
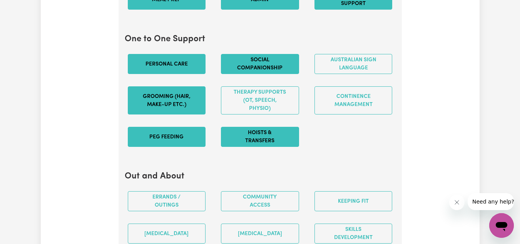
click at [275, 147] on button "Hoists & transfers" at bounding box center [260, 137] width 78 height 20
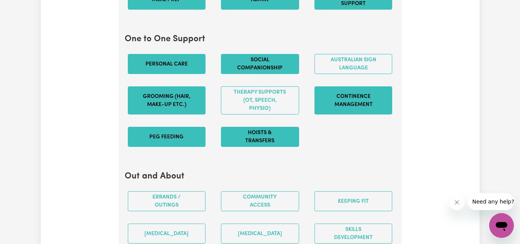
click at [355, 114] on button "Continence management" at bounding box center [353, 100] width 78 height 28
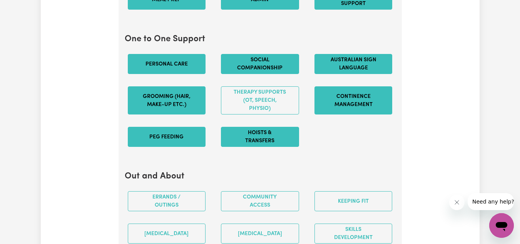
click at [355, 72] on button "Australian Sign Language" at bounding box center [353, 64] width 78 height 20
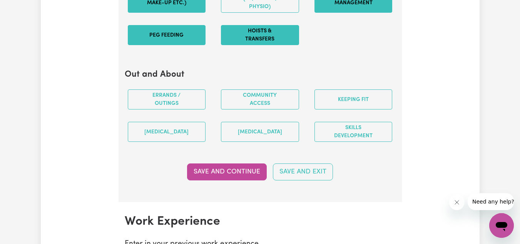
scroll to position [965, 0]
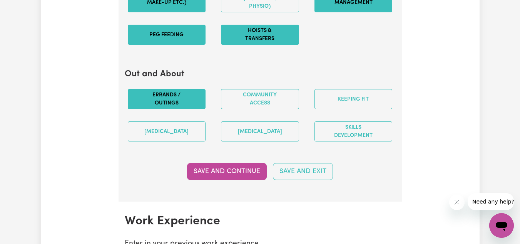
click at [199, 104] on button "Errands / Outings" at bounding box center [167, 99] width 78 height 20
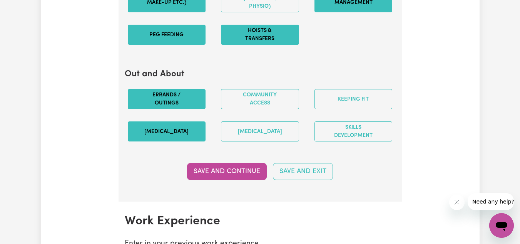
click at [179, 130] on button "[MEDICAL_DATA]" at bounding box center [167, 131] width 78 height 20
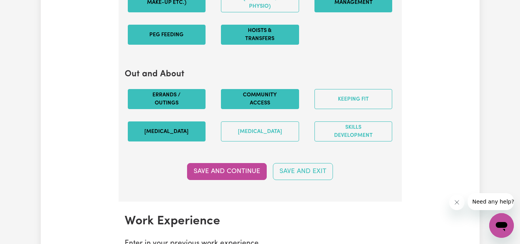
click at [241, 109] on button "Community access" at bounding box center [260, 99] width 78 height 20
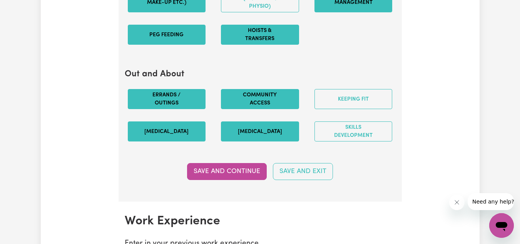
click at [267, 134] on button "[MEDICAL_DATA]" at bounding box center [260, 131] width 78 height 20
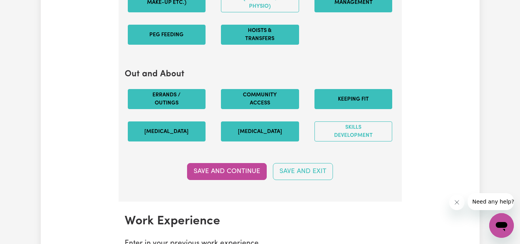
click at [340, 109] on button "Keeping fit" at bounding box center [353, 99] width 78 height 20
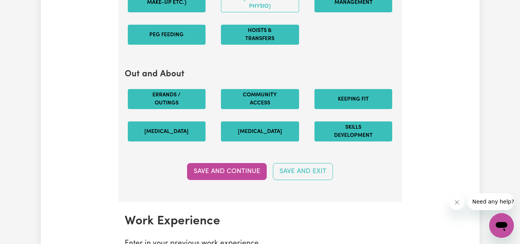
click at [334, 135] on button "Skills Development" at bounding box center [353, 131] width 78 height 20
click at [231, 177] on button "Save and Continue" at bounding box center [227, 171] width 80 height 17
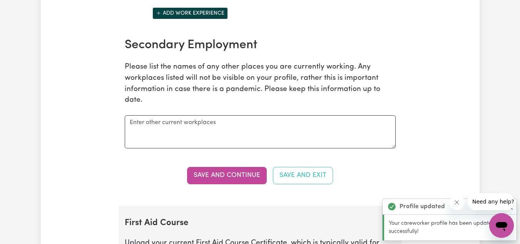
scroll to position [1226, 0]
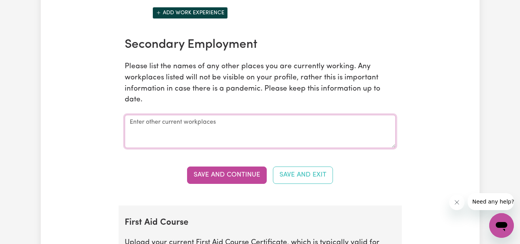
click at [216, 131] on textarea at bounding box center [260, 131] width 271 height 33
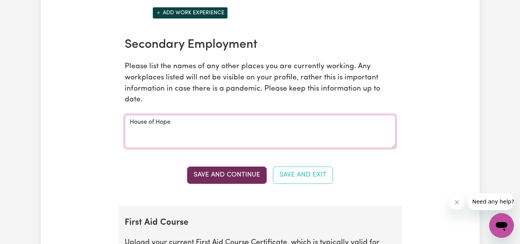
type textarea "House of Hope"
click at [214, 178] on button "Save and Continue" at bounding box center [227, 174] width 80 height 17
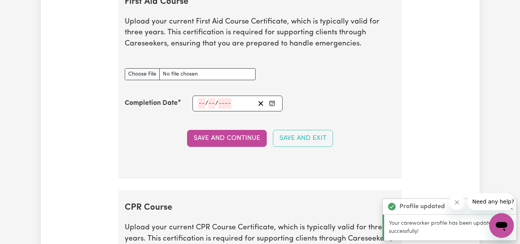
scroll to position [1445, 0]
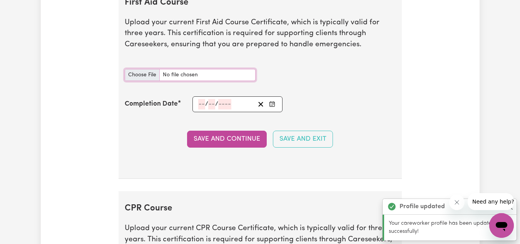
click at [139, 81] on input "First Aid Course document" at bounding box center [190, 75] width 131 height 12
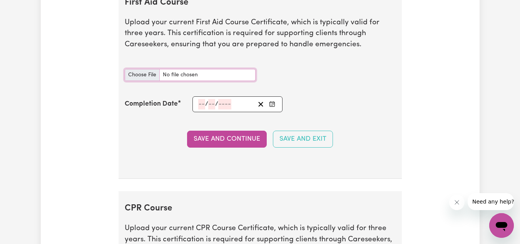
type input "C:\fakepath\First aid cpr (1).pdf"
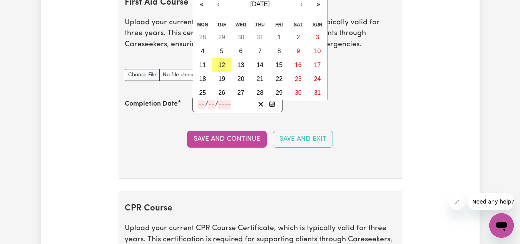
click at [202, 109] on input "number" at bounding box center [201, 104] width 7 height 10
type input "10"
type input "3"
type input "0320"
type input "[DATE]"
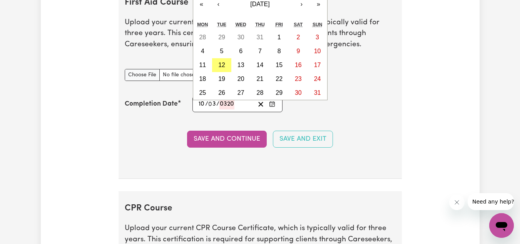
type input "3202"
type input "[PHONE_NUMBER]"
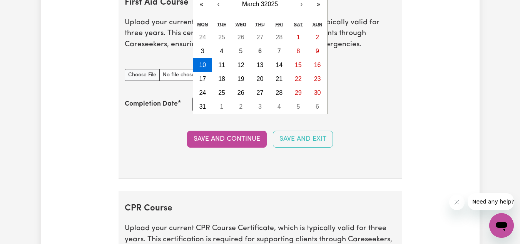
type input "32025"
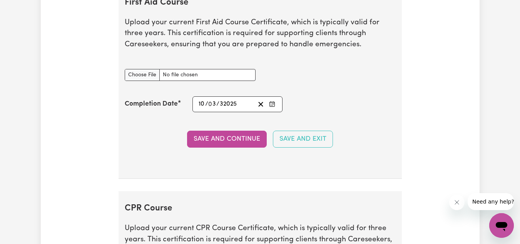
click at [232, 175] on section "First Aid Course Upload your current First Aid Course Certificate, which is typ…" at bounding box center [259, 82] width 283 height 194
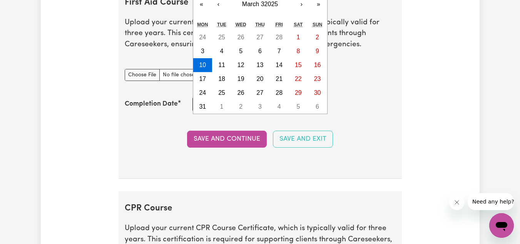
click at [225, 110] on div "[PHONE_NUMBER] 10 / 0 3 / 32025 « ‹ March 32025 › » Mon Tue Wed Thu Fri Sat Sun…" at bounding box center [237, 104] width 90 height 16
click at [231, 132] on section "First Aid Course Upload your current First Aid Course Certificate, which is typ…" at bounding box center [259, 82] width 283 height 194
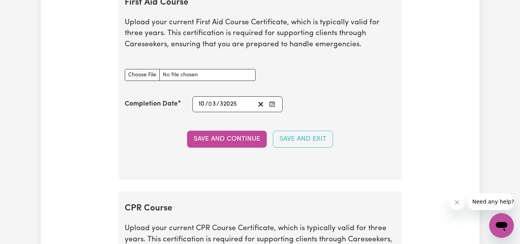
click at [238, 109] on div "[PHONE_NUMBER] 10 / 0 3 / 32025" at bounding box center [226, 104] width 58 height 10
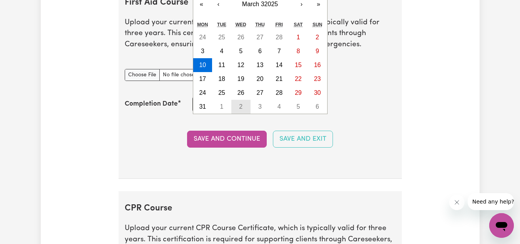
click at [238, 112] on button "2" at bounding box center [240, 107] width 19 height 14
type input "[PHONE_NUMBER]"
type input "2"
type input "4"
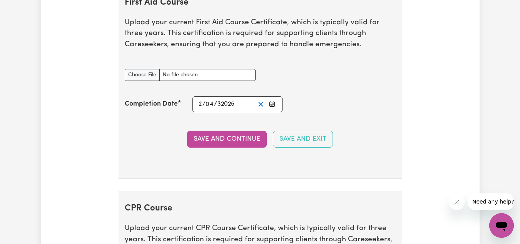
click at [257, 108] on icon "Clear date" at bounding box center [260, 103] width 7 height 7
click at [200, 109] on input "number" at bounding box center [201, 104] width 7 height 10
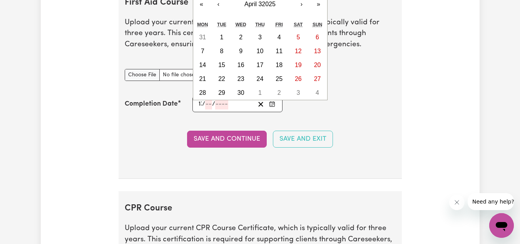
type input "13"
type input "03"
type input "202"
type input "[DATE]"
type input "3"
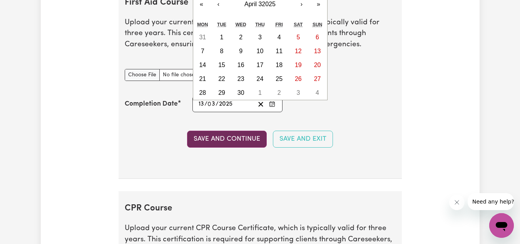
type input "2025"
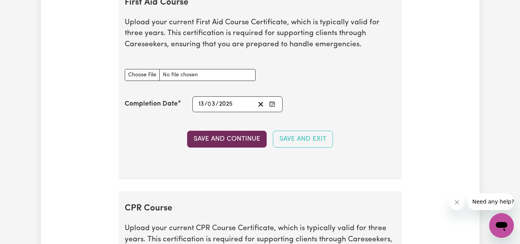
click at [210, 140] on button "Save and Continue" at bounding box center [227, 138] width 80 height 17
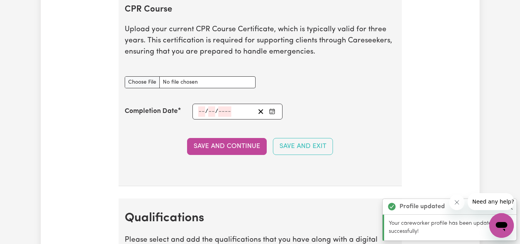
scroll to position [1688, 0]
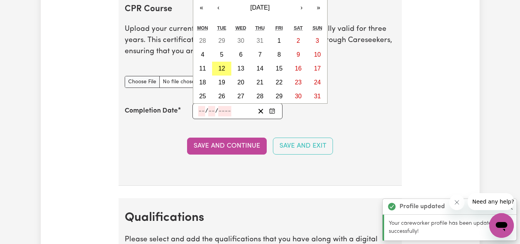
click at [204, 116] on input "number" at bounding box center [201, 111] width 7 height 10
type input "13"
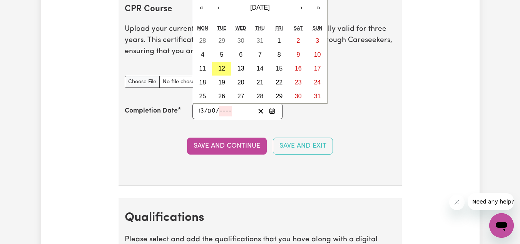
type input "03"
type input "202"
type input "[DATE]"
type input "3"
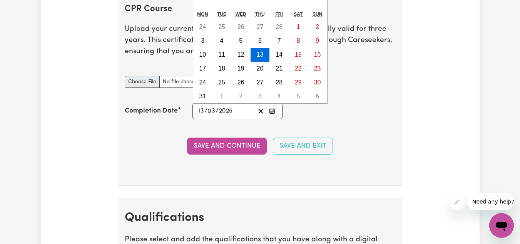
type input "2025"
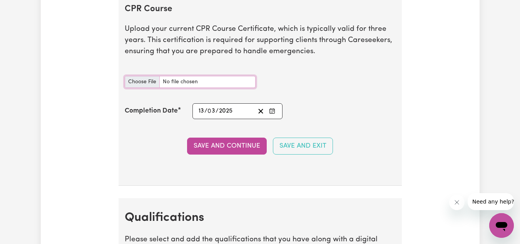
click at [148, 88] on input "CPR Course document" at bounding box center [190, 82] width 131 height 12
type input "C:\fakepath\Cpr first aid.pdf"
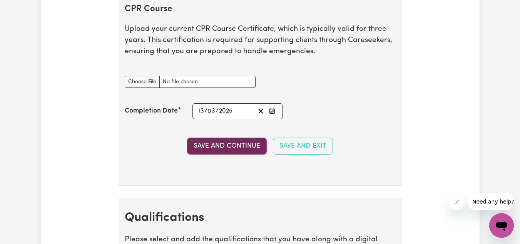
click at [215, 150] on button "Save and Continue" at bounding box center [227, 145] width 80 height 17
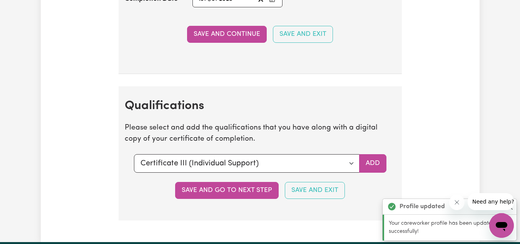
scroll to position [1893, 0]
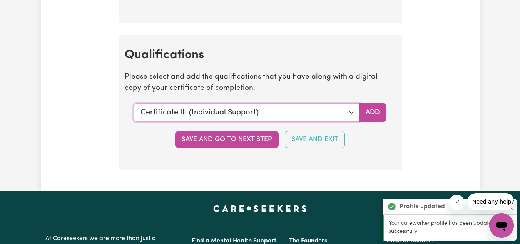
click at [287, 120] on select "Select a qualification to add... Certificate III (Individual Support) Certifica…" at bounding box center [246, 112] width 225 height 18
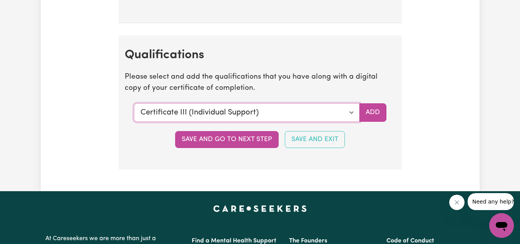
select select "Certificate IV (Disability Support)"
click at [134, 111] on select "Select a qualification to add... Certificate III (Individual Support) Certifica…" at bounding box center [246, 112] width 225 height 18
click at [365, 122] on button "Add" at bounding box center [372, 112] width 27 height 18
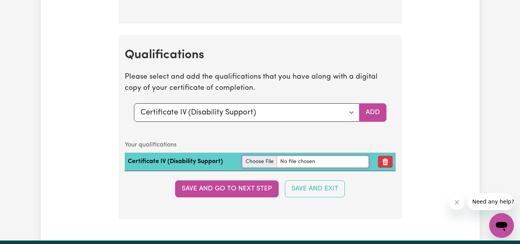
click at [246, 167] on input "file" at bounding box center [305, 161] width 127 height 12
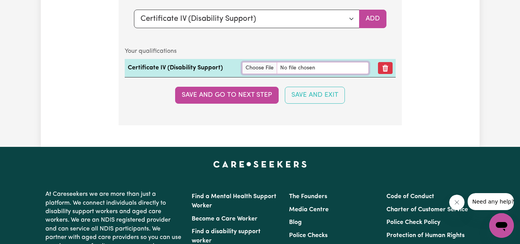
scroll to position [1978, 0]
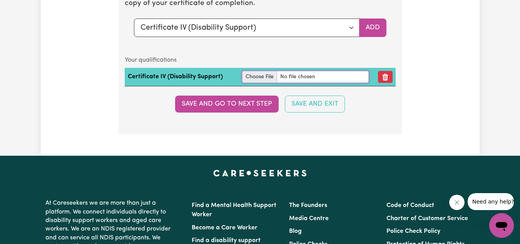
click at [249, 82] on input "file" at bounding box center [305, 77] width 127 height 12
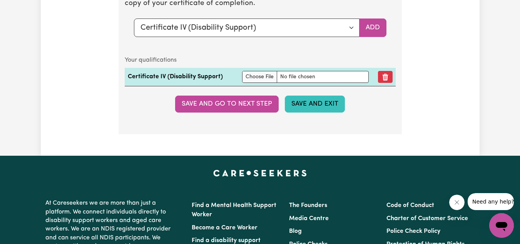
click at [307, 110] on button "Save and Exit" at bounding box center [315, 103] width 60 height 17
